Goal: Navigation & Orientation: Find specific page/section

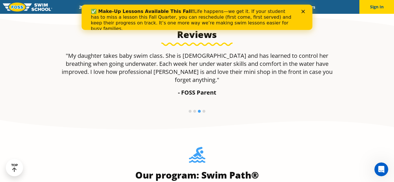
scroll to position [373, 0]
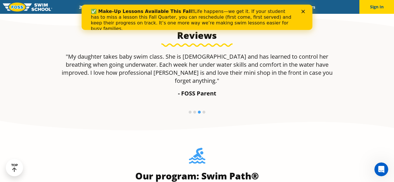
click at [302, 12] on polygon "Close" at bounding box center [302, 11] width 3 height 3
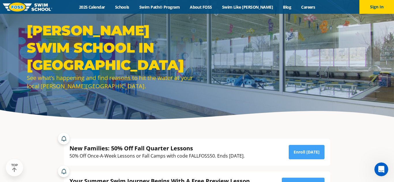
scroll to position [0, 0]
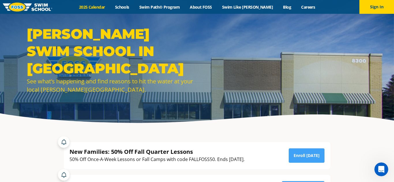
click at [107, 8] on link "2025 Calendar" at bounding box center [92, 6] width 36 height 5
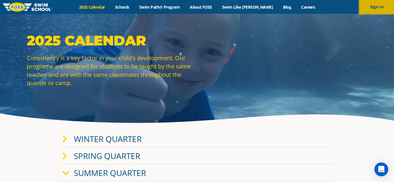
click at [376, 8] on button "Sign In" at bounding box center [376, 7] width 35 height 14
